Goal: Task Accomplishment & Management: Use online tool/utility

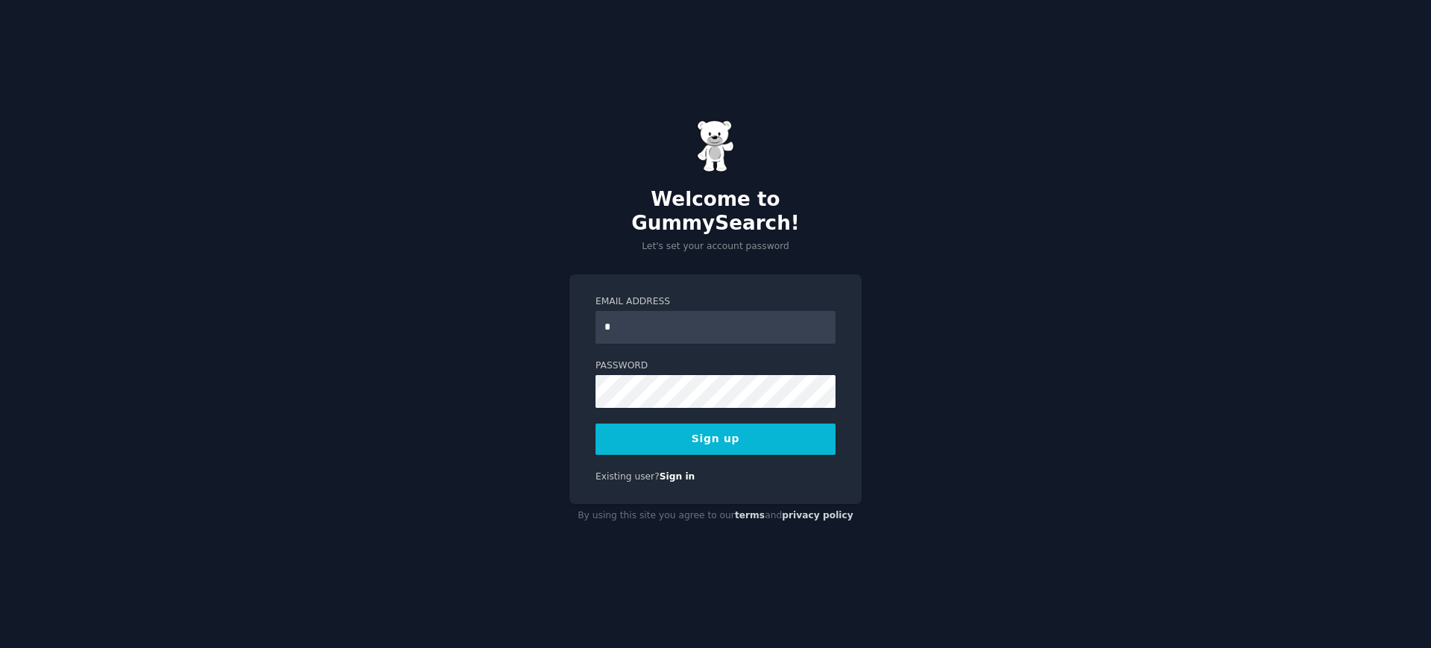
type input "**********"
click at [716, 429] on button "Sign up" at bounding box center [715, 438] width 240 height 31
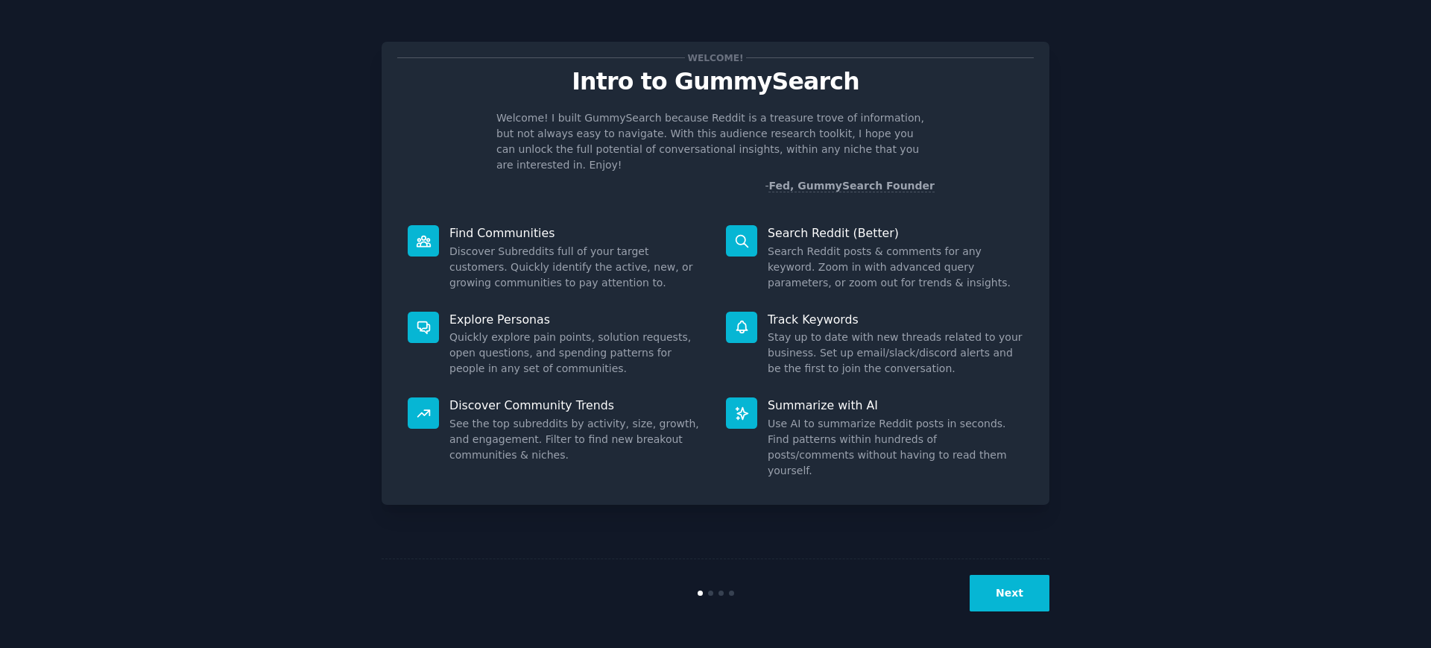
click at [1002, 595] on button "Next" at bounding box center [1009, 592] width 80 height 37
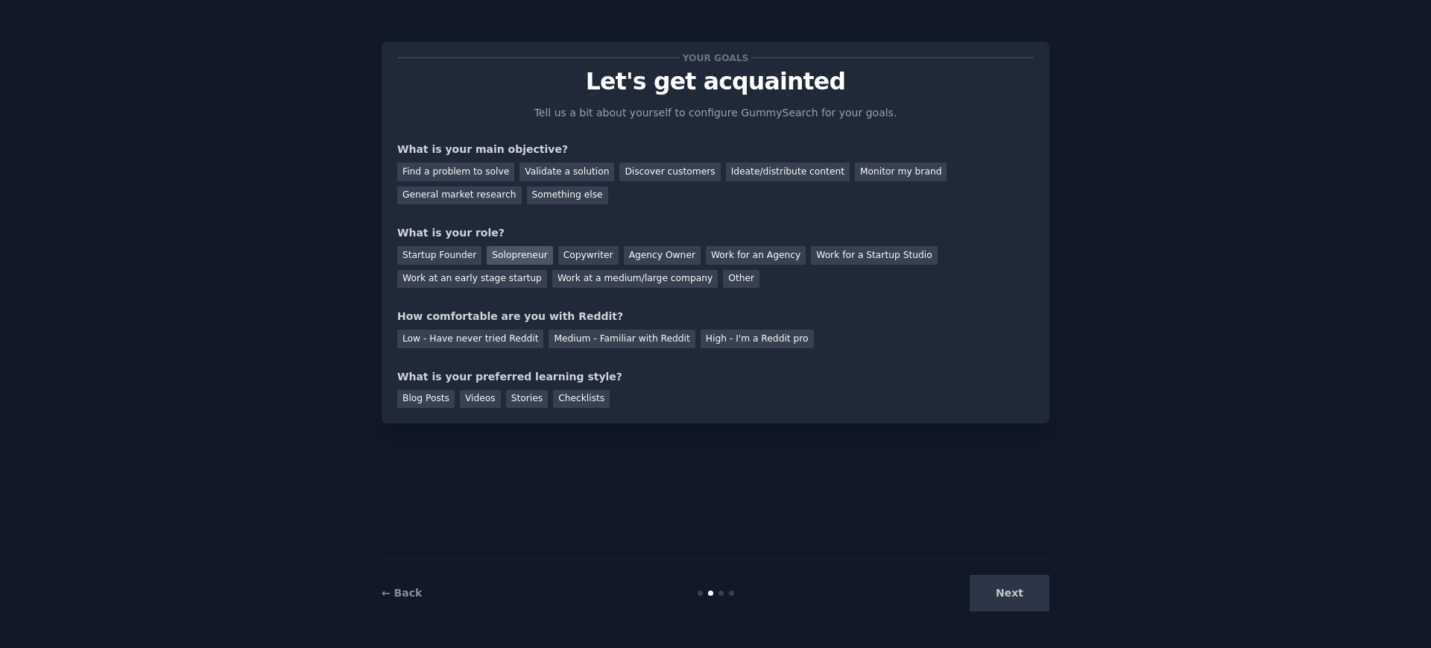
click at [518, 253] on div "Solopreneur" at bounding box center [520, 255] width 66 height 19
click at [460, 171] on div "Find a problem to solve" at bounding box center [455, 171] width 117 height 19
click at [561, 173] on div "Validate a solution" at bounding box center [566, 171] width 95 height 19
click at [474, 171] on div "Find a problem to solve" at bounding box center [455, 171] width 117 height 19
click at [612, 344] on div "Medium - Familiar with Reddit" at bounding box center [621, 338] width 146 height 19
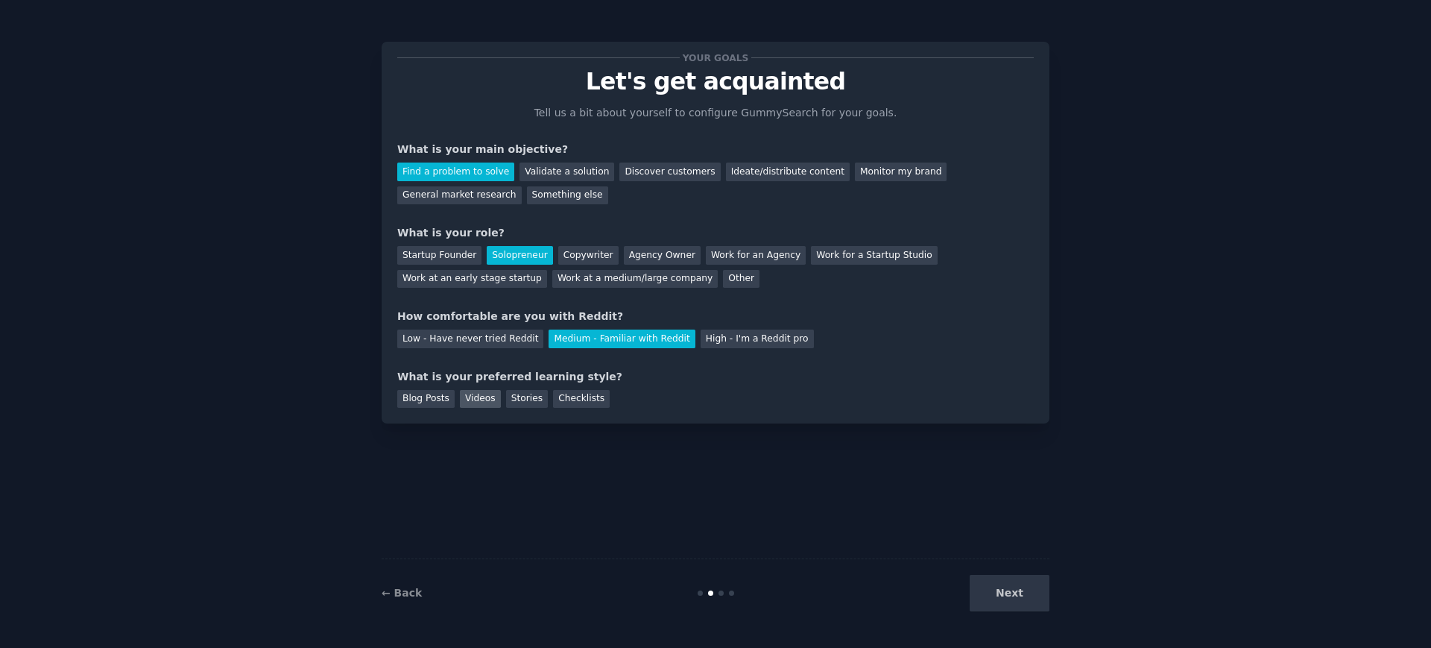
click at [478, 402] on div "Videos" at bounding box center [480, 399] width 41 height 19
click at [429, 403] on div "Blog Posts" at bounding box center [425, 399] width 57 height 19
click at [470, 403] on div "Videos" at bounding box center [480, 399] width 41 height 19
click at [432, 405] on div "Blog Posts" at bounding box center [425, 399] width 57 height 19
click at [475, 397] on div "Videos" at bounding box center [480, 399] width 41 height 19
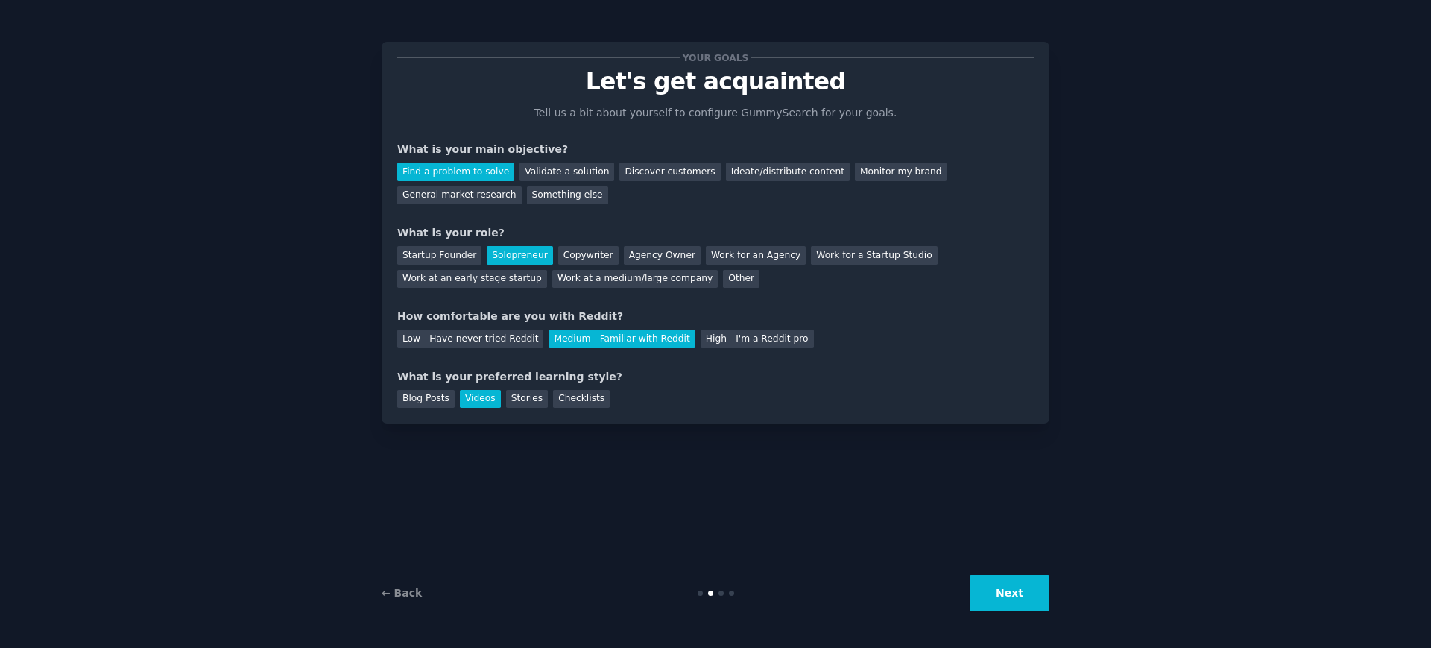
click at [1015, 587] on button "Next" at bounding box center [1009, 592] width 80 height 37
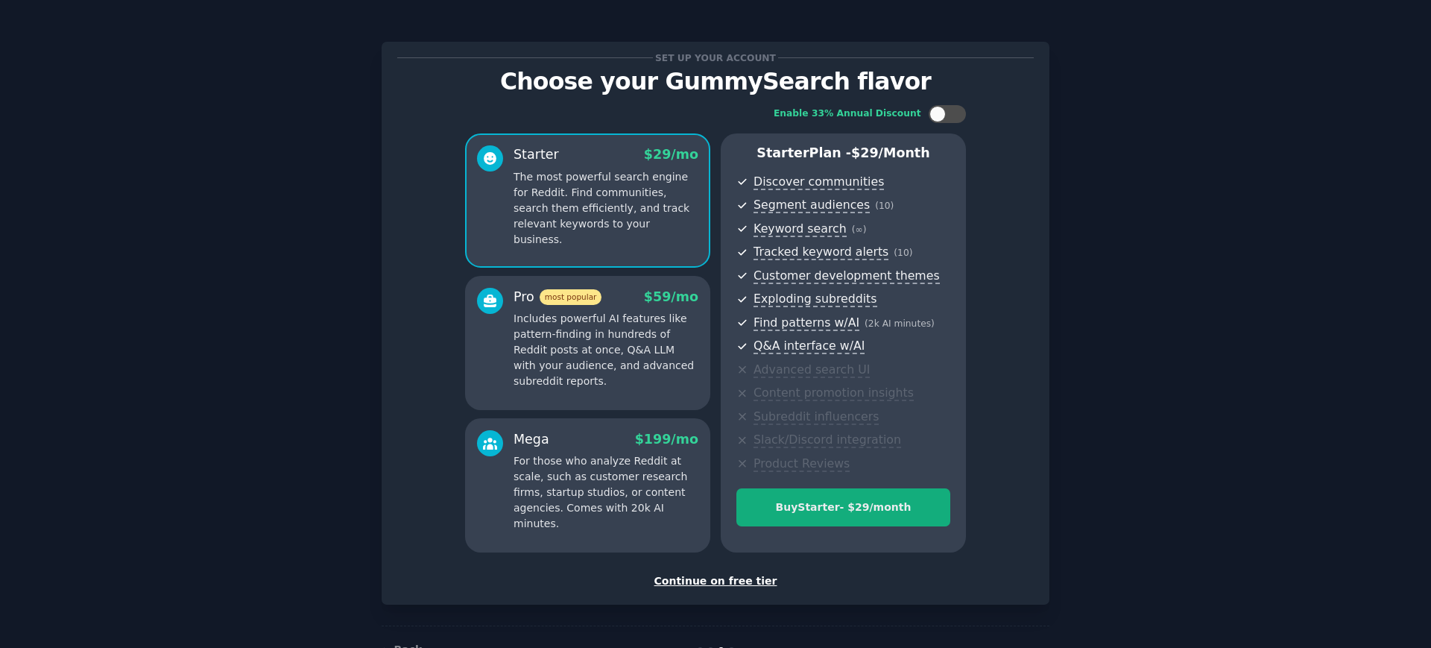
scroll to position [13, 0]
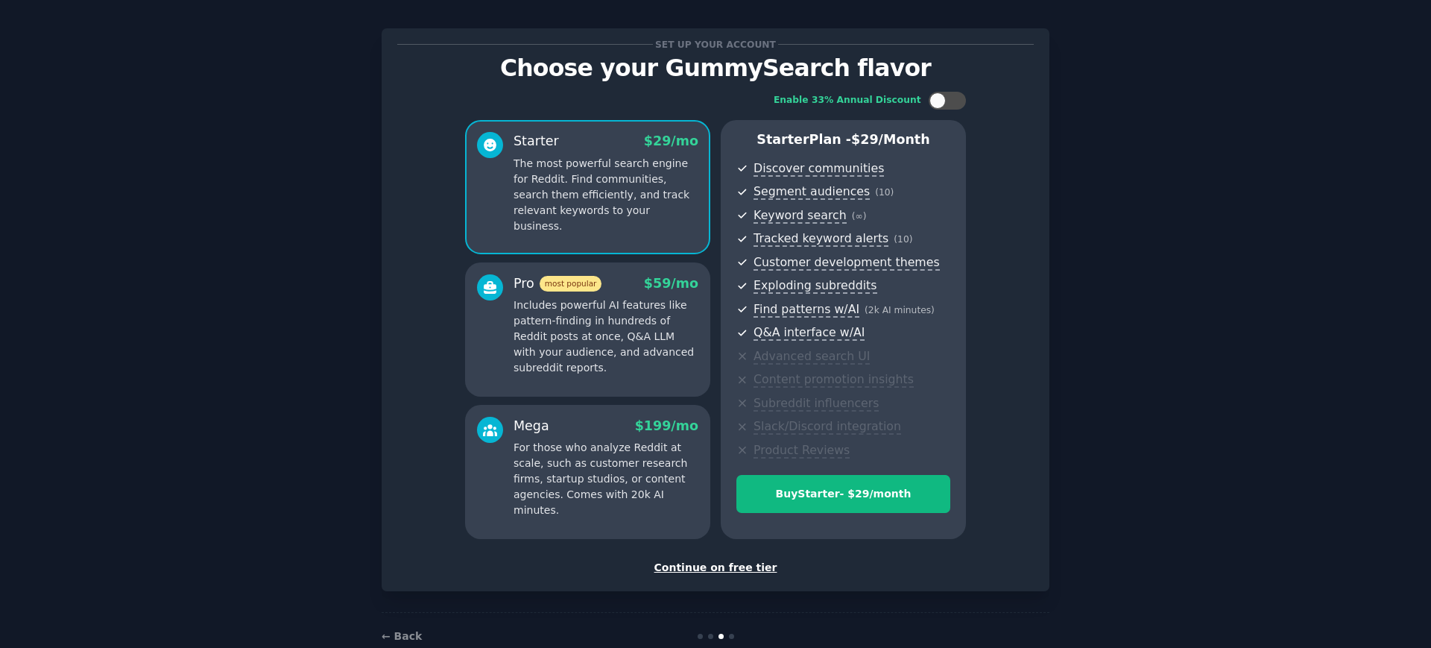
click at [726, 565] on div "Continue on free tier" at bounding box center [715, 568] width 636 height 16
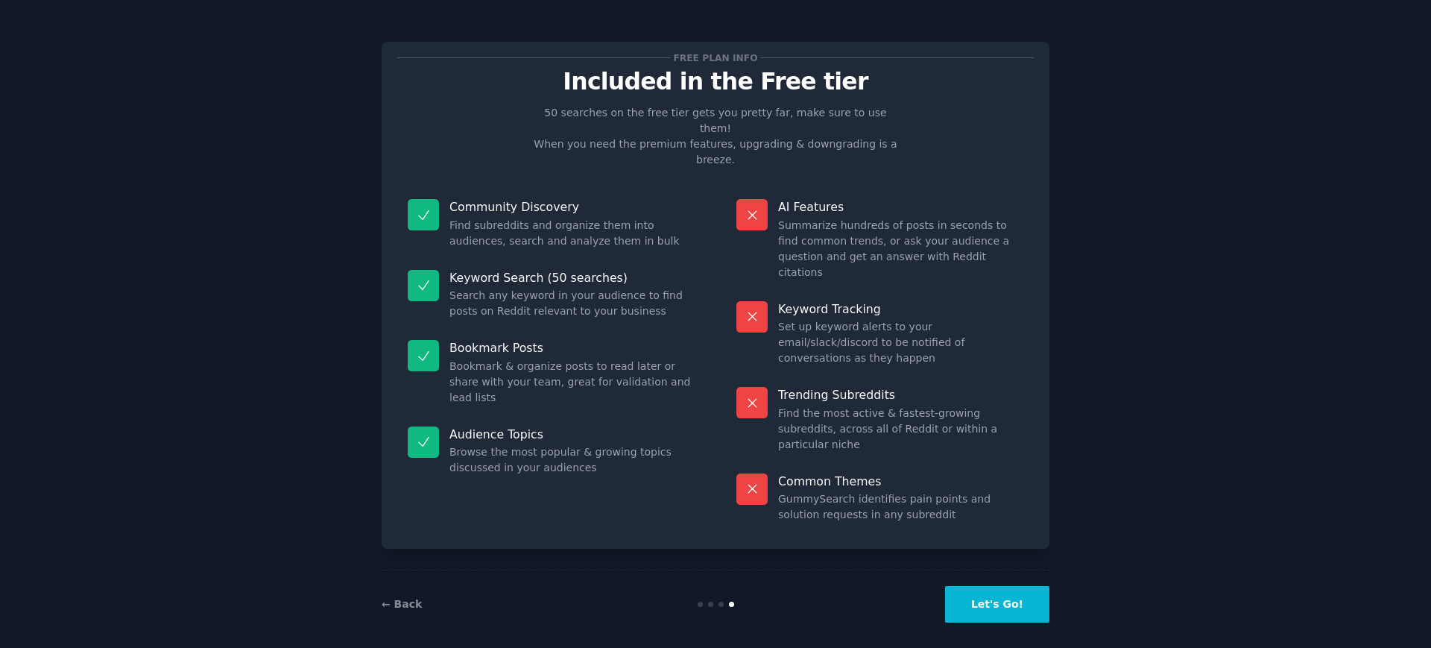
click at [1007, 589] on button "Let's Go!" at bounding box center [997, 604] width 104 height 37
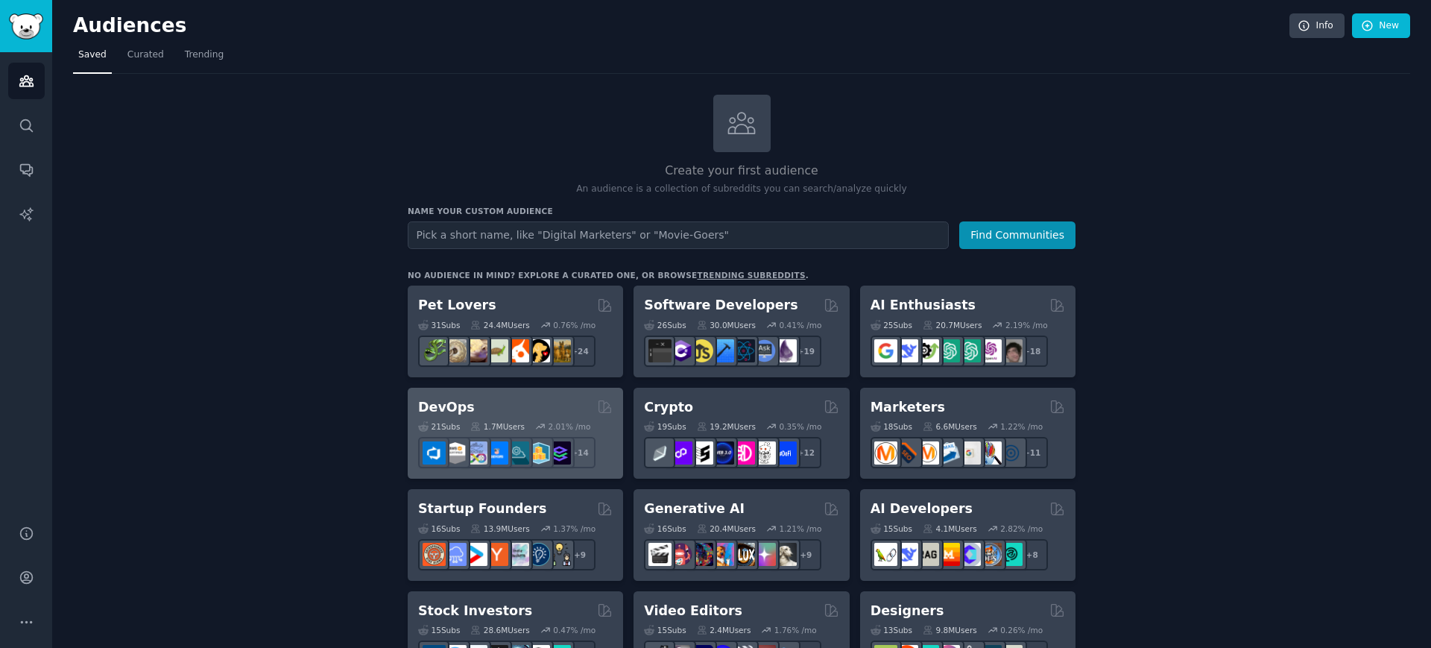
type input "f"
type input "final fantasy"
click at [959, 221] on button "Find Communities" at bounding box center [1017, 235] width 116 height 28
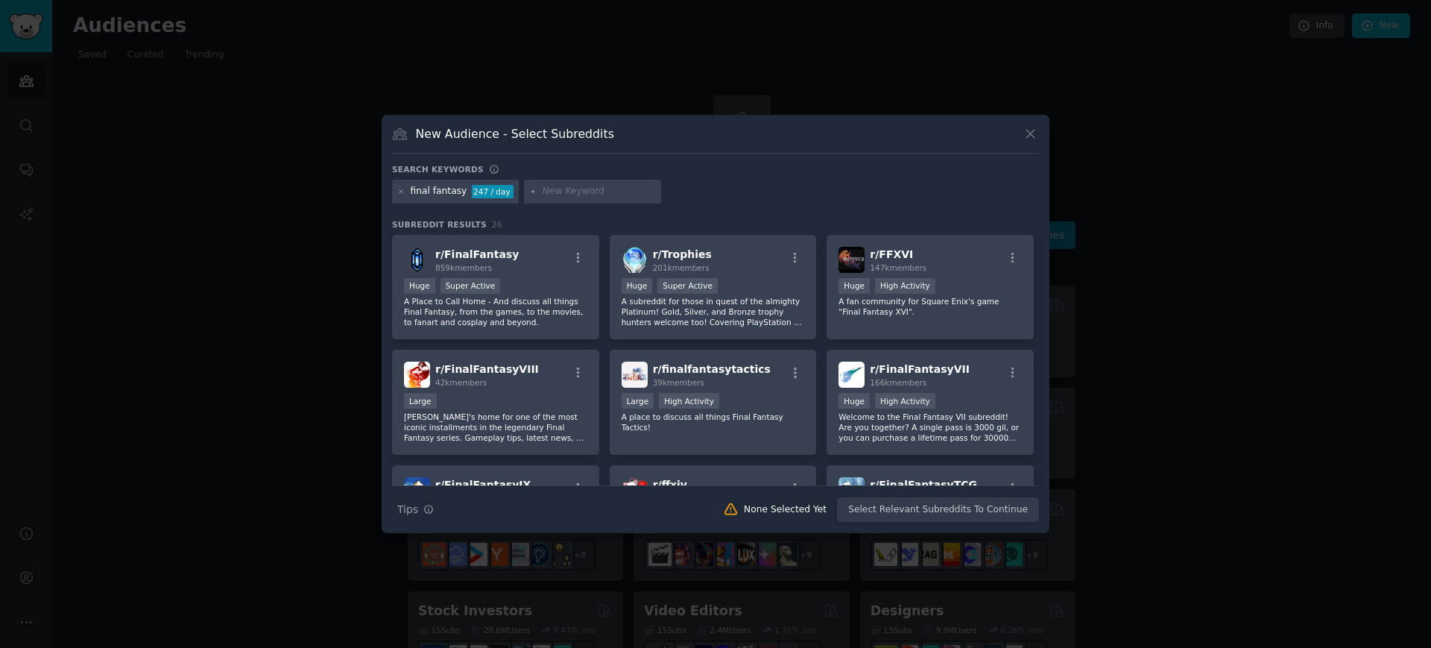
scroll to position [827, 0]
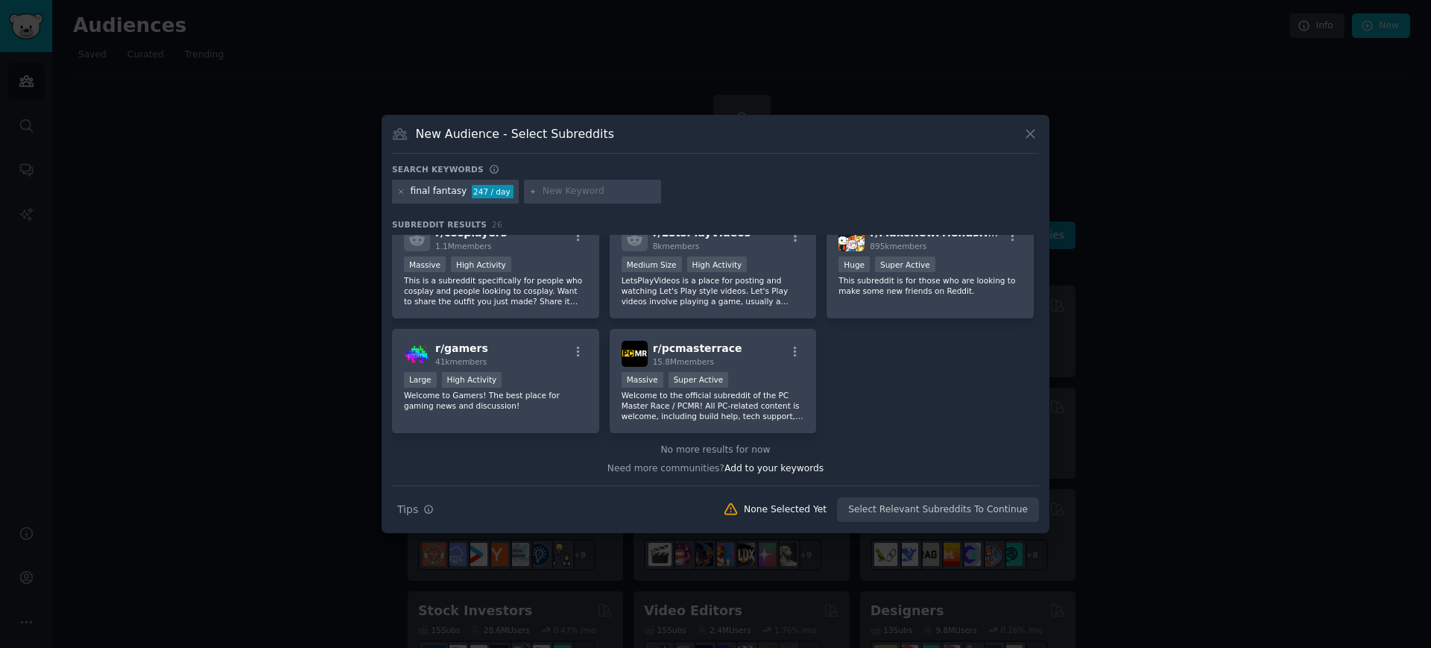
click at [265, 361] on div at bounding box center [715, 324] width 1431 height 648
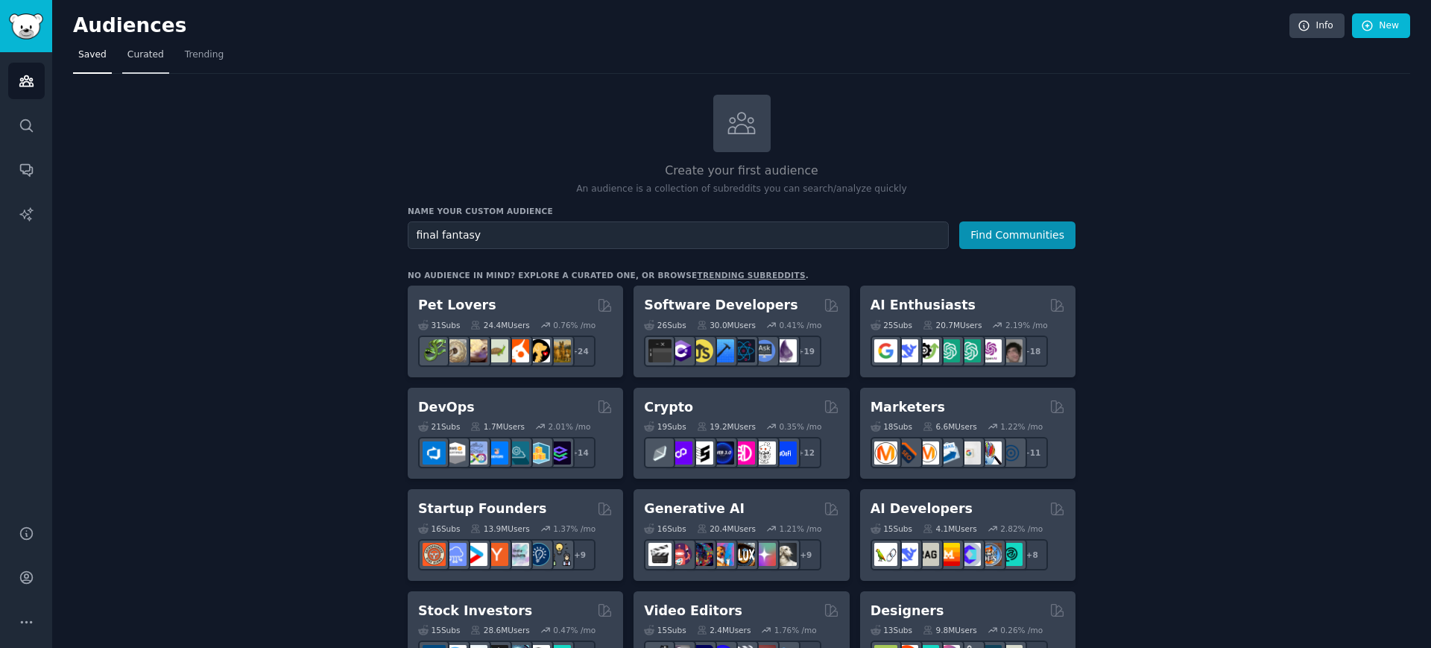
click at [133, 59] on span "Curated" at bounding box center [145, 54] width 37 height 13
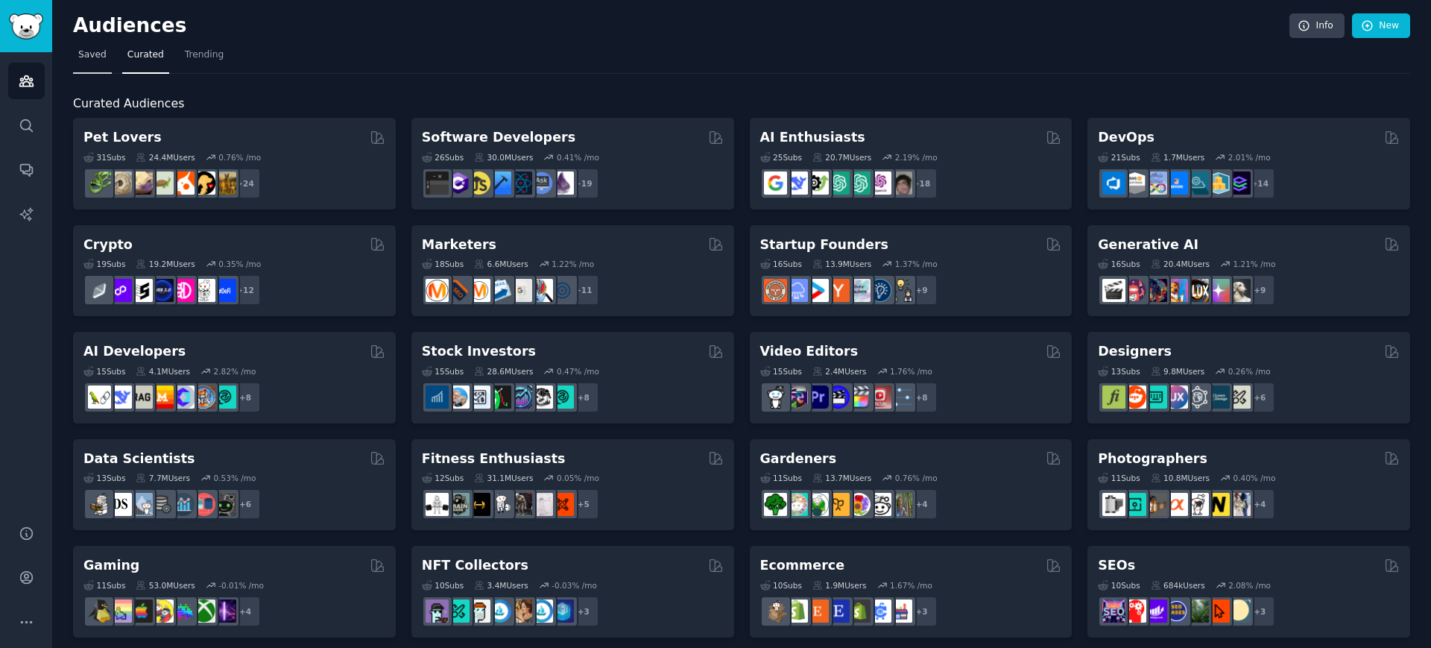
click at [89, 57] on span "Saved" at bounding box center [92, 54] width 28 height 13
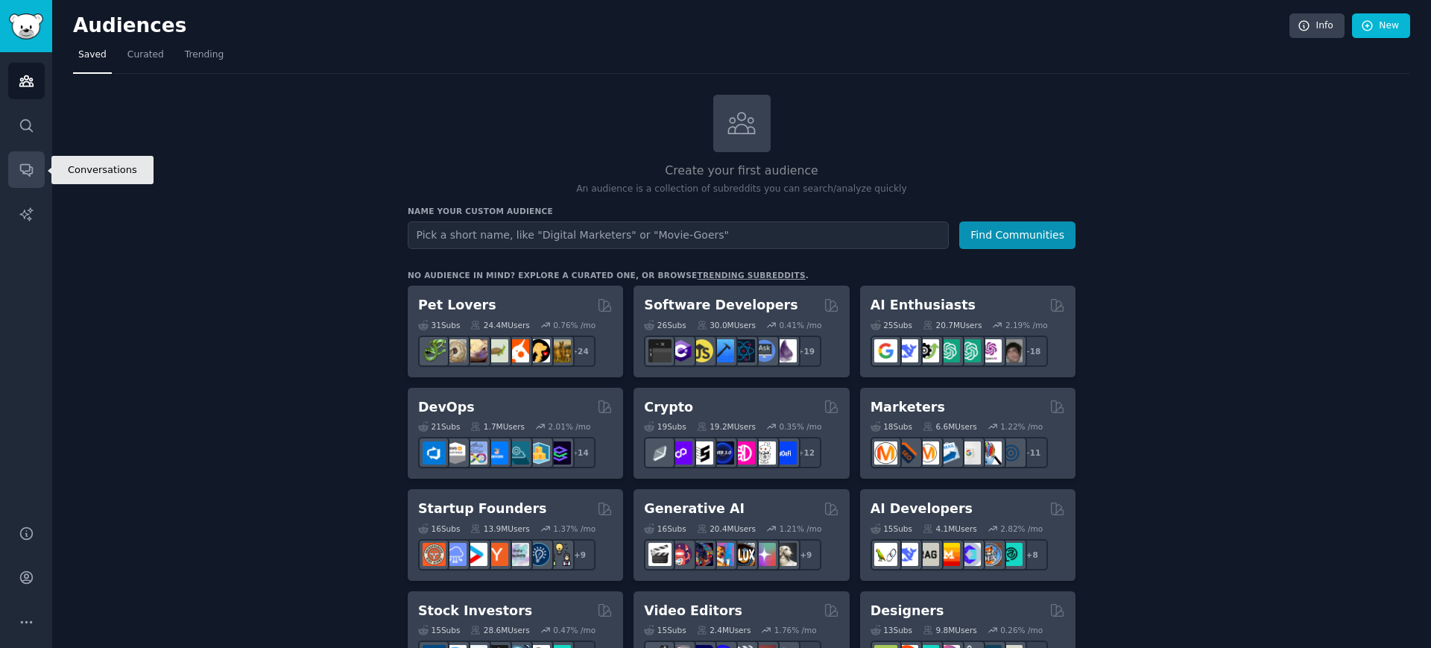
click at [28, 166] on icon "Sidebar" at bounding box center [27, 170] width 16 height 16
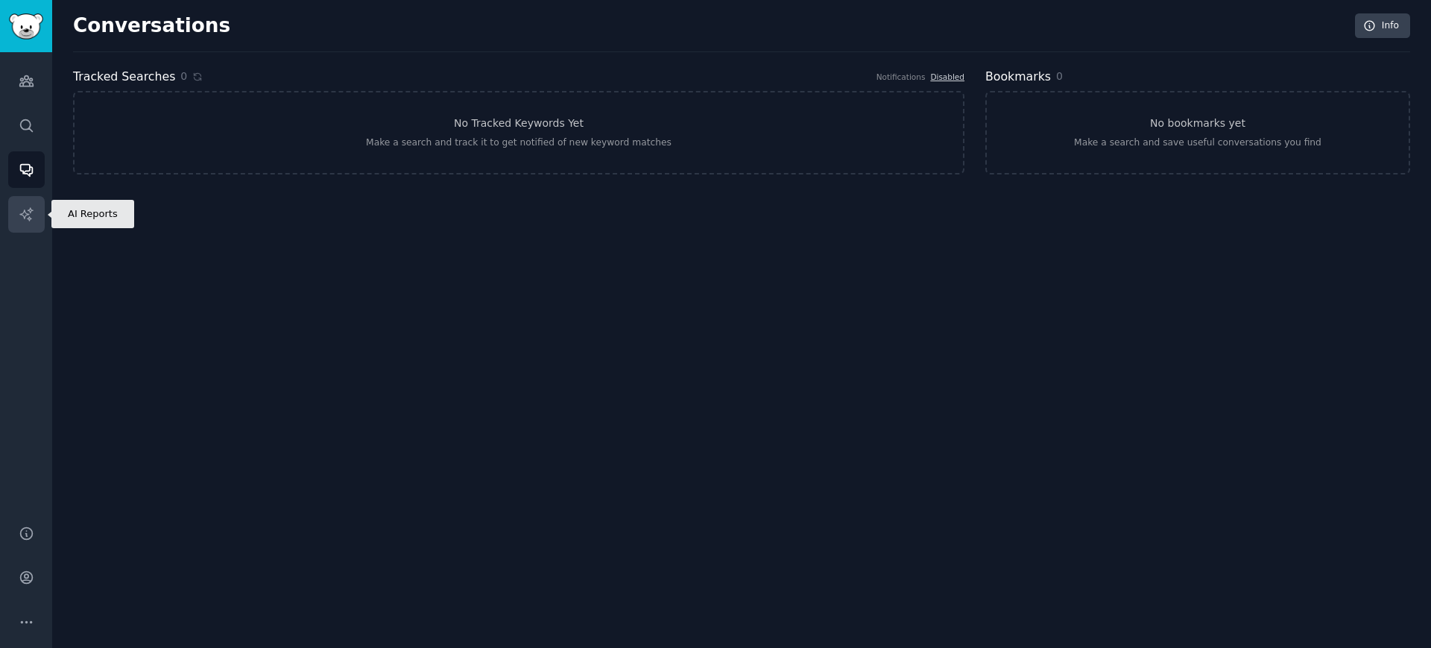
click at [22, 211] on icon "Sidebar" at bounding box center [27, 214] width 16 height 16
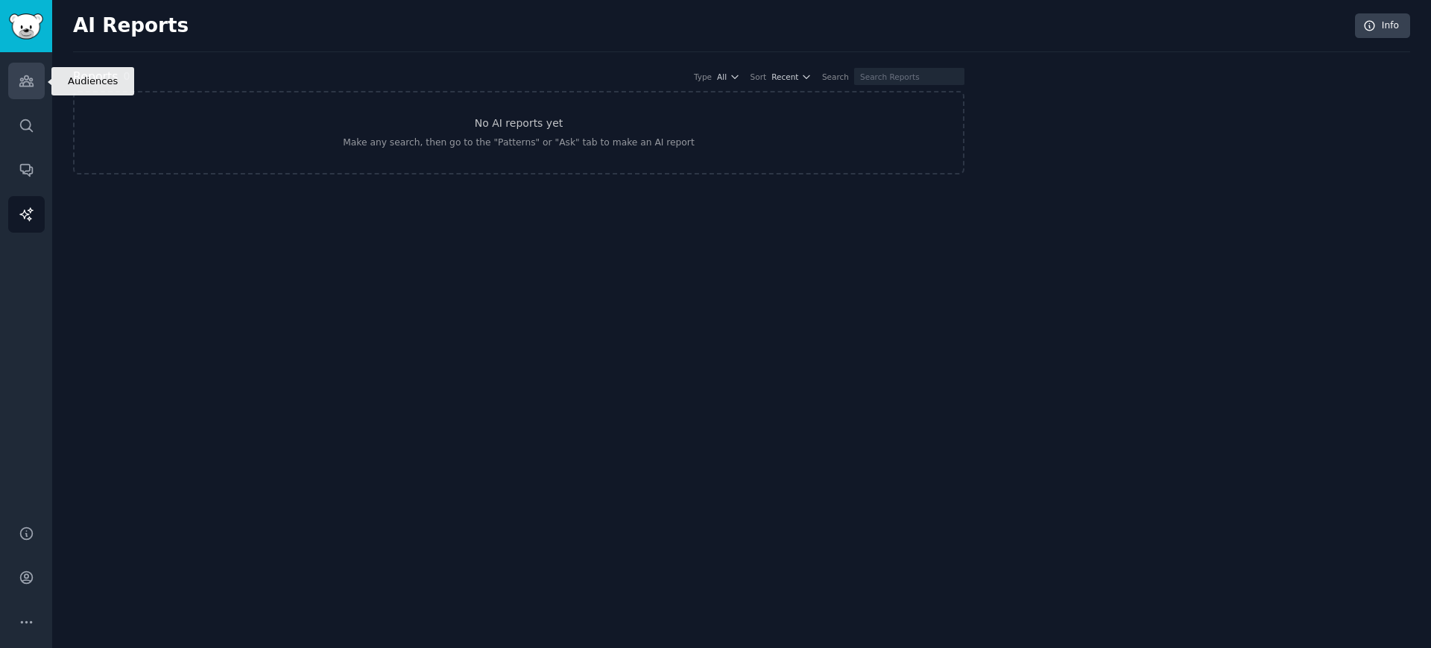
click at [25, 87] on icon "Sidebar" at bounding box center [27, 81] width 16 height 16
